Goal: Task Accomplishment & Management: Use online tool/utility

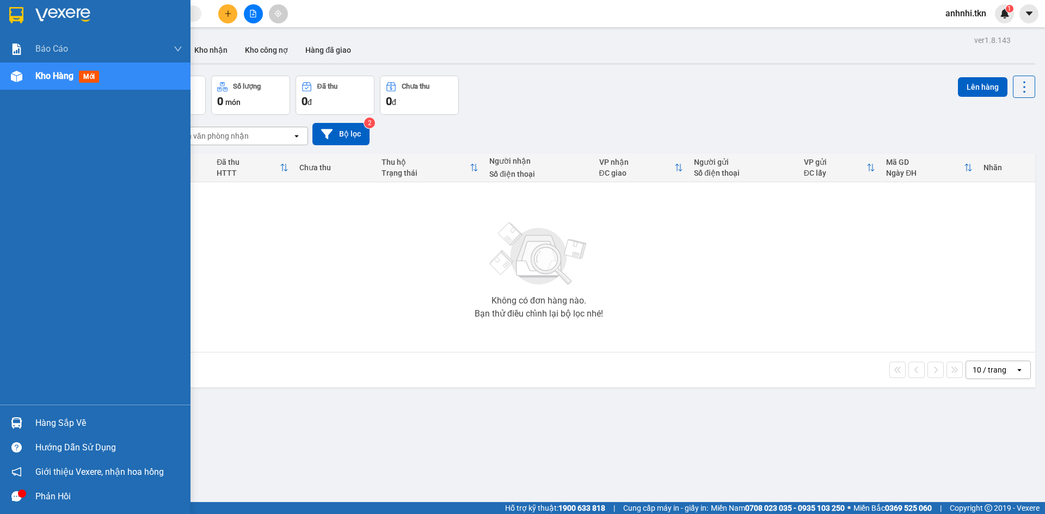
click at [53, 424] on div "Hàng sắp về" at bounding box center [108, 423] width 147 height 16
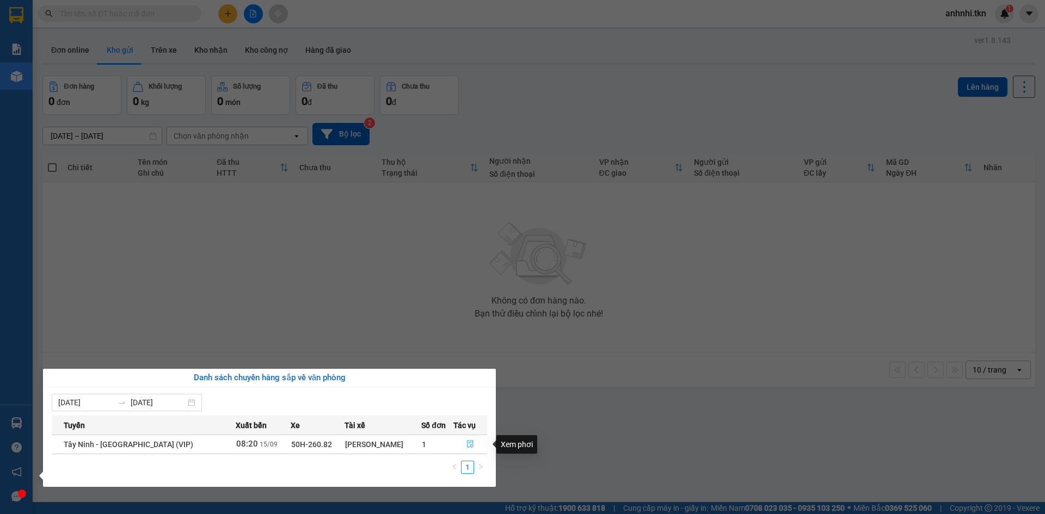
click at [466, 443] on icon "file-done" at bounding box center [470, 444] width 8 height 8
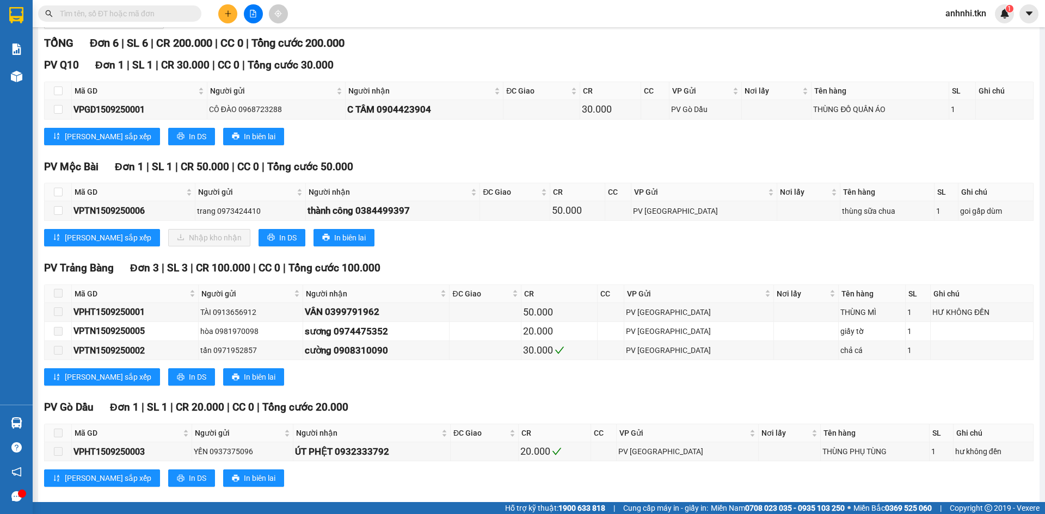
scroll to position [152, 0]
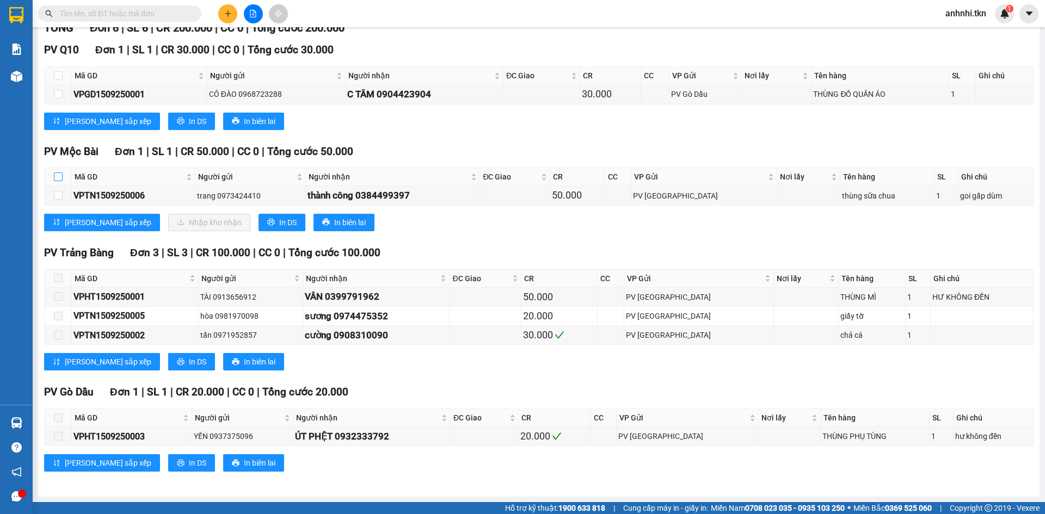
click at [60, 181] on input "checkbox" at bounding box center [58, 176] width 9 height 9
checkbox input "true"
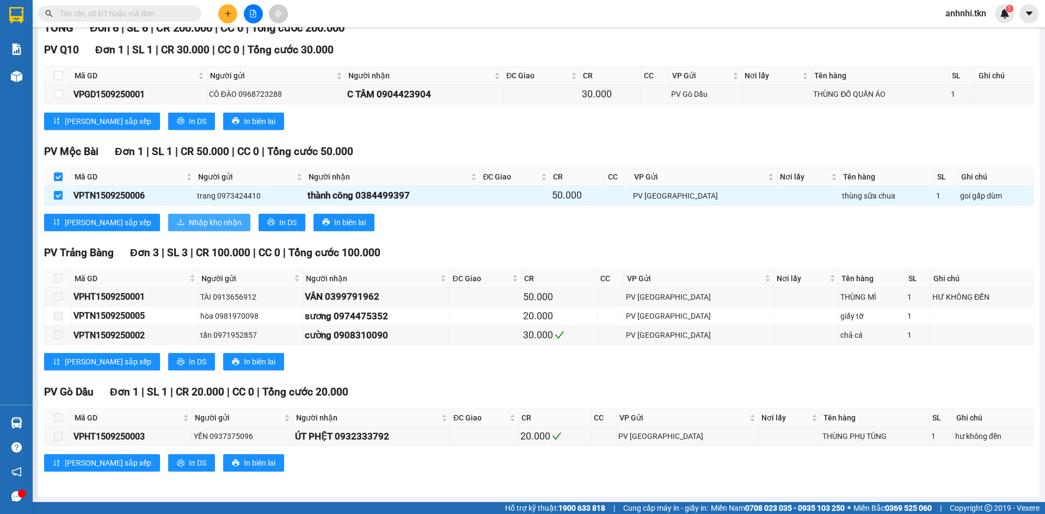
click at [189, 219] on span "Nhập kho nhận" at bounding box center [215, 223] width 53 height 12
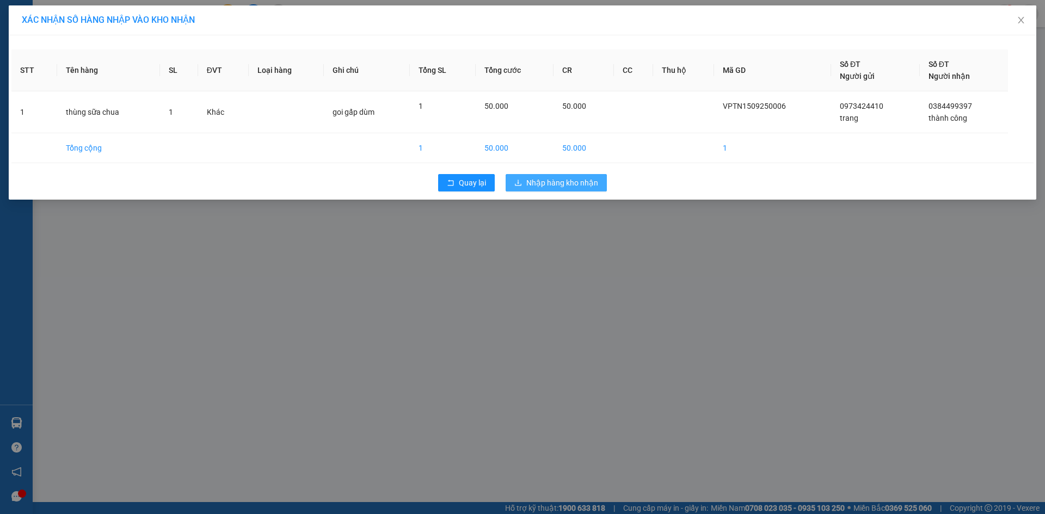
click at [577, 180] on span "Nhập hàng kho nhận" at bounding box center [562, 183] width 72 height 12
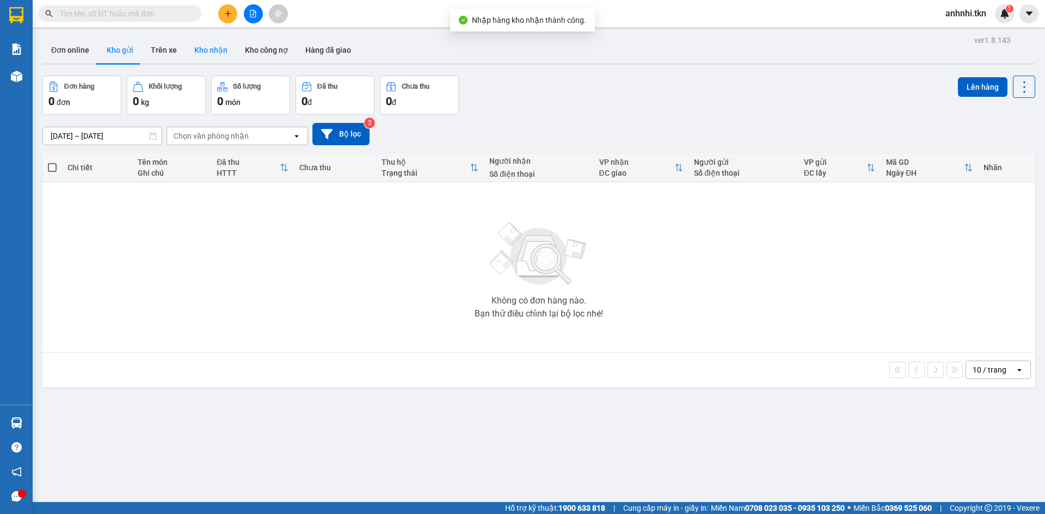
click at [213, 53] on button "Kho nhận" at bounding box center [211, 50] width 51 height 26
